Goal: Check status: Check status

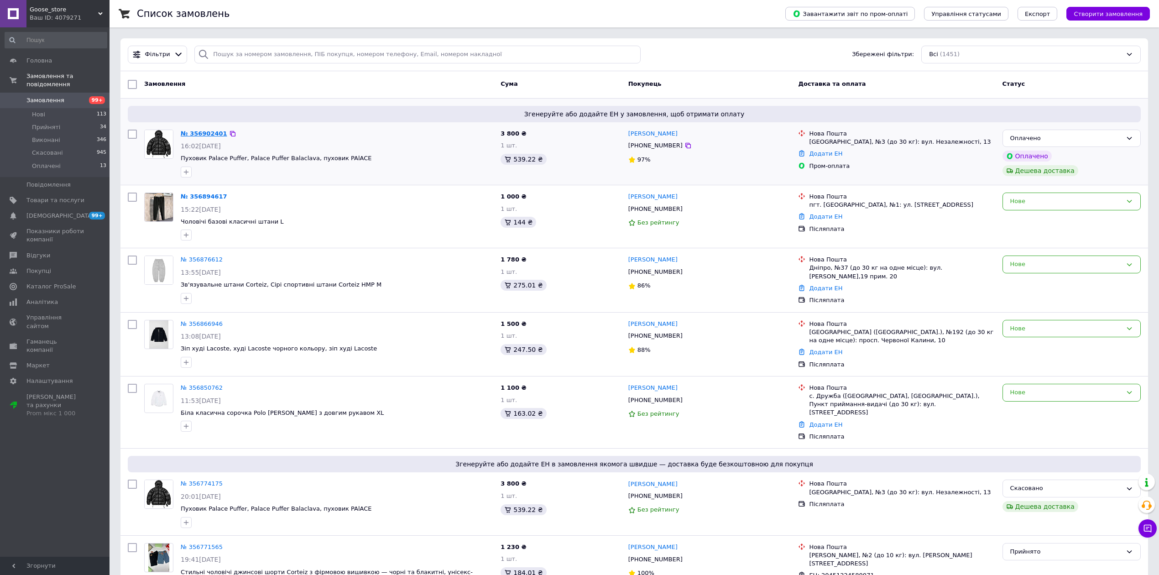
click at [205, 131] on link "№ 356902401" at bounding box center [204, 133] width 47 height 7
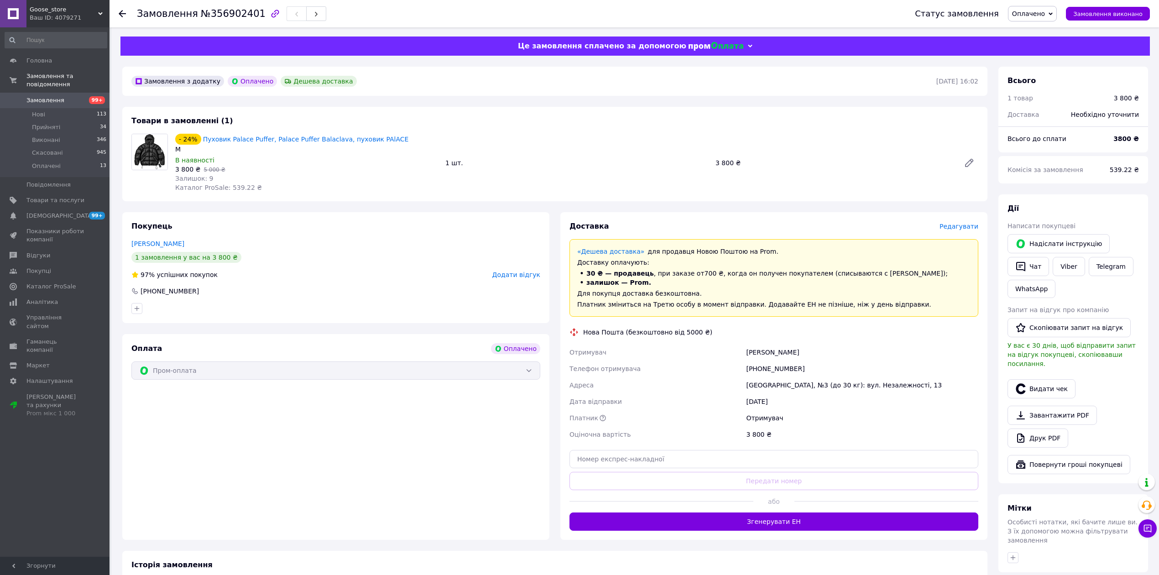
click at [125, 15] on icon at bounding box center [122, 13] width 7 height 7
